Goal: Transaction & Acquisition: Purchase product/service

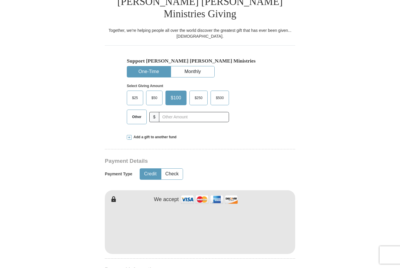
scroll to position [157, 0]
click at [135, 112] on span "Other" at bounding box center [136, 116] width 15 height 9
click at [0, 0] on input "Other" at bounding box center [0, 0] width 0 height 0
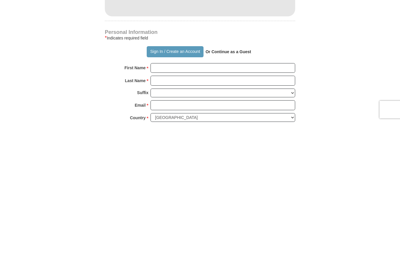
scroll to position [252, 0]
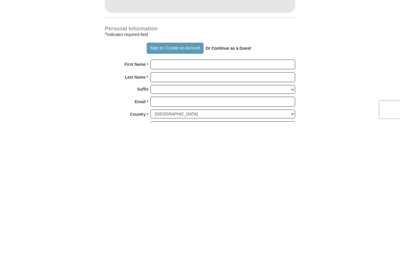
click at [172, 188] on button "Sign In / Create an Account" at bounding box center [175, 193] width 56 height 11
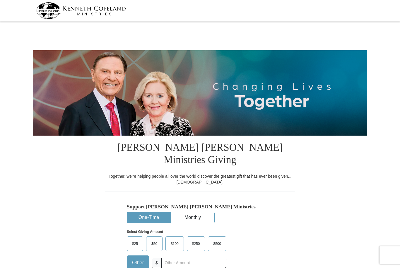
select select "NC"
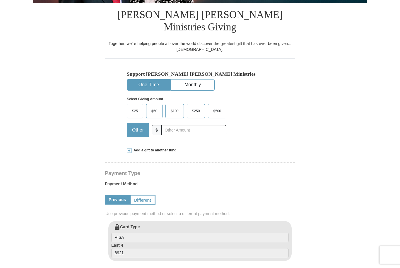
scroll to position [132, 0]
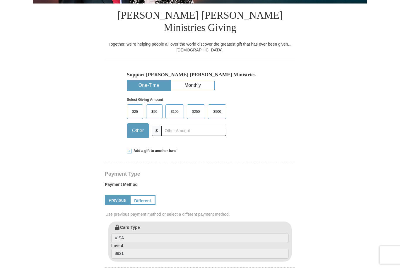
click at [131, 149] on span at bounding box center [129, 151] width 5 height 5
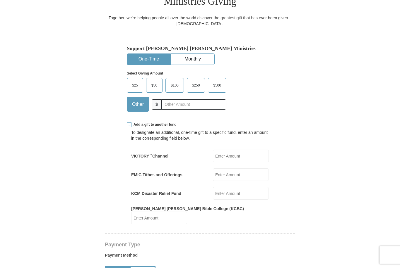
scroll to position [159, 0]
click at [239, 149] on input "VICTORY ™ Channel" at bounding box center [241, 155] width 56 height 13
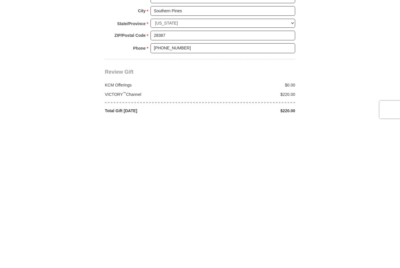
scroll to position [458, 0]
type input "220"
